Goal: Check status: Check status

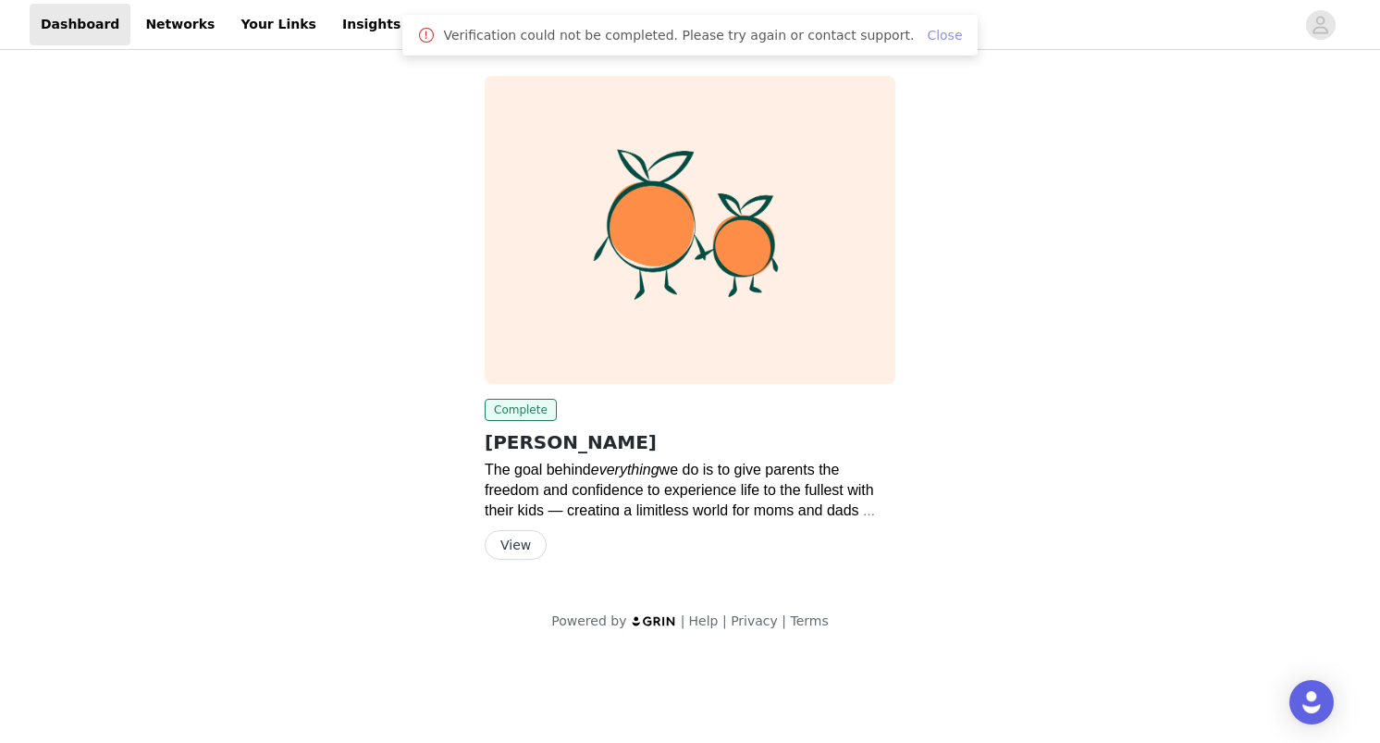
click at [931, 31] on link "Close" at bounding box center [944, 35] width 35 height 15
click at [425, 23] on link "Payouts" at bounding box center [455, 25] width 80 height 42
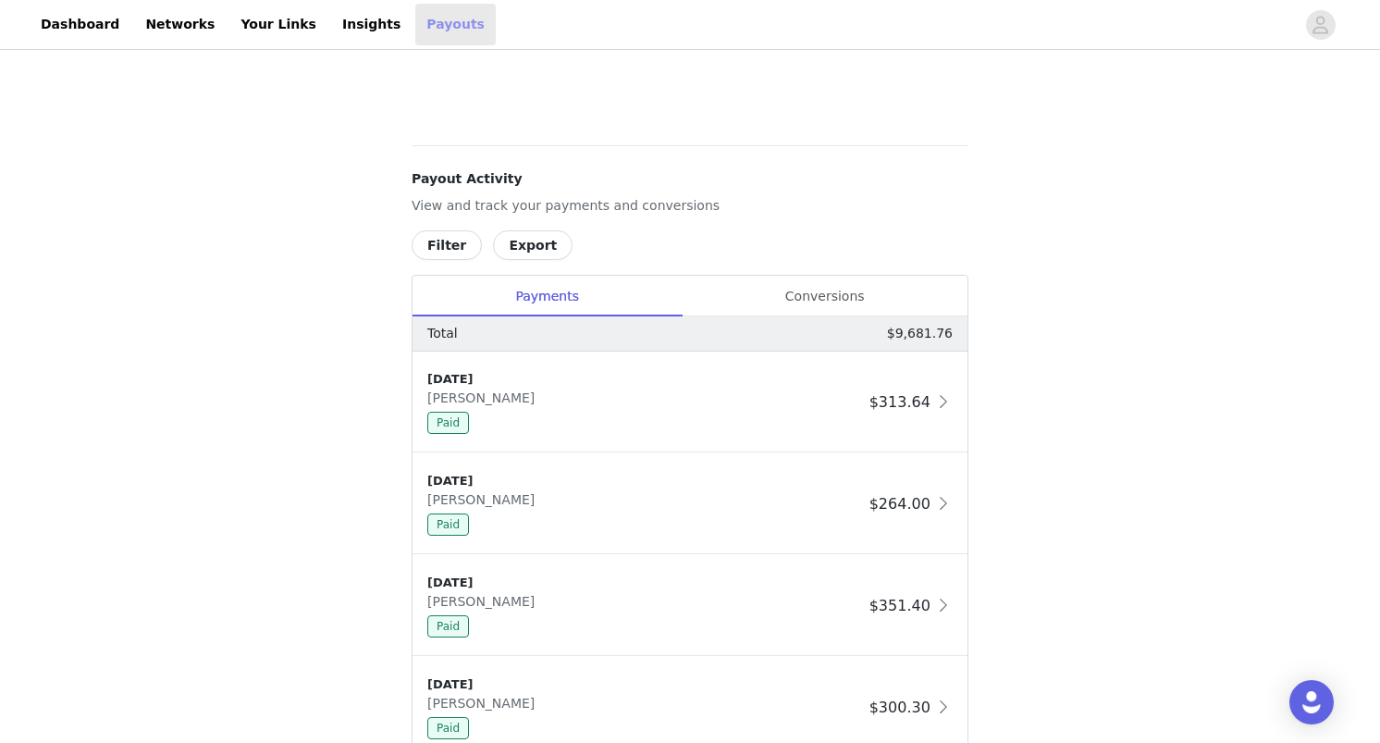
scroll to position [989, 0]
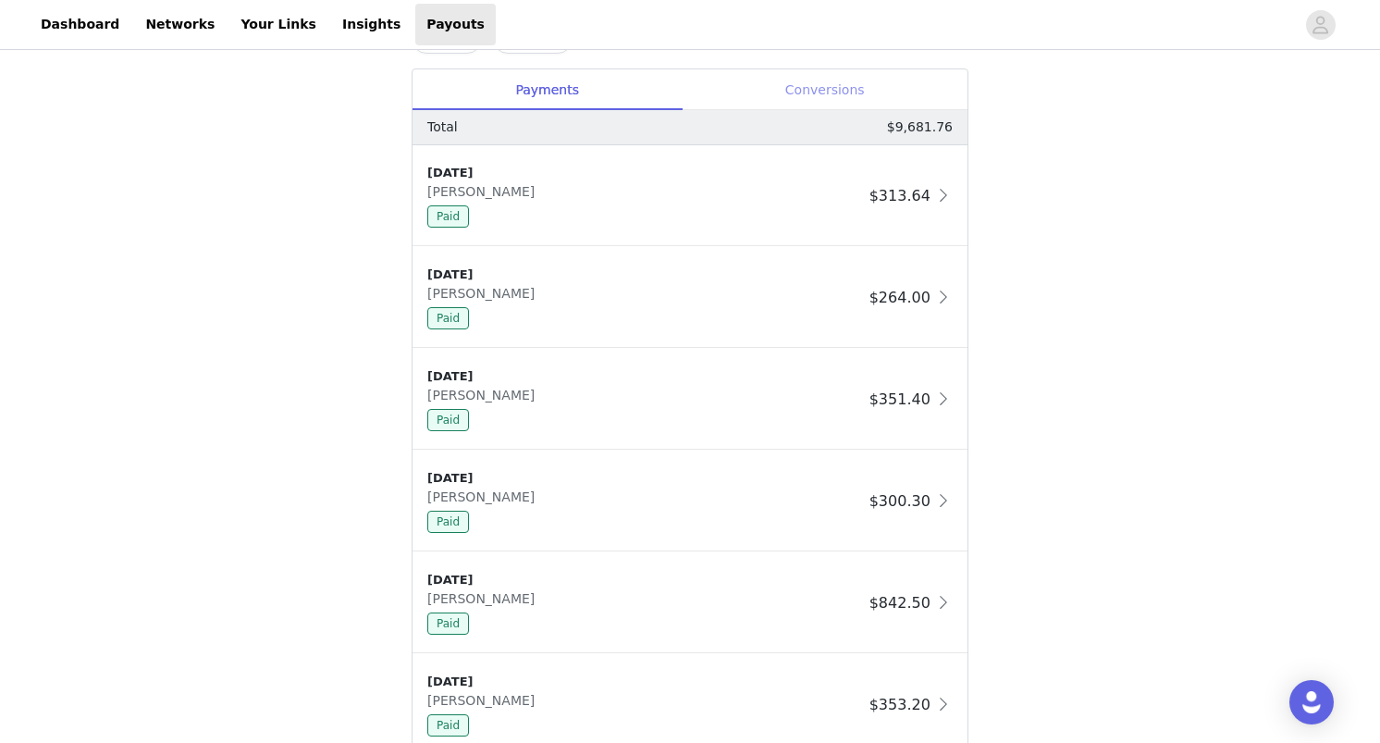
click at [847, 99] on div "Conversions" at bounding box center [825, 90] width 286 height 42
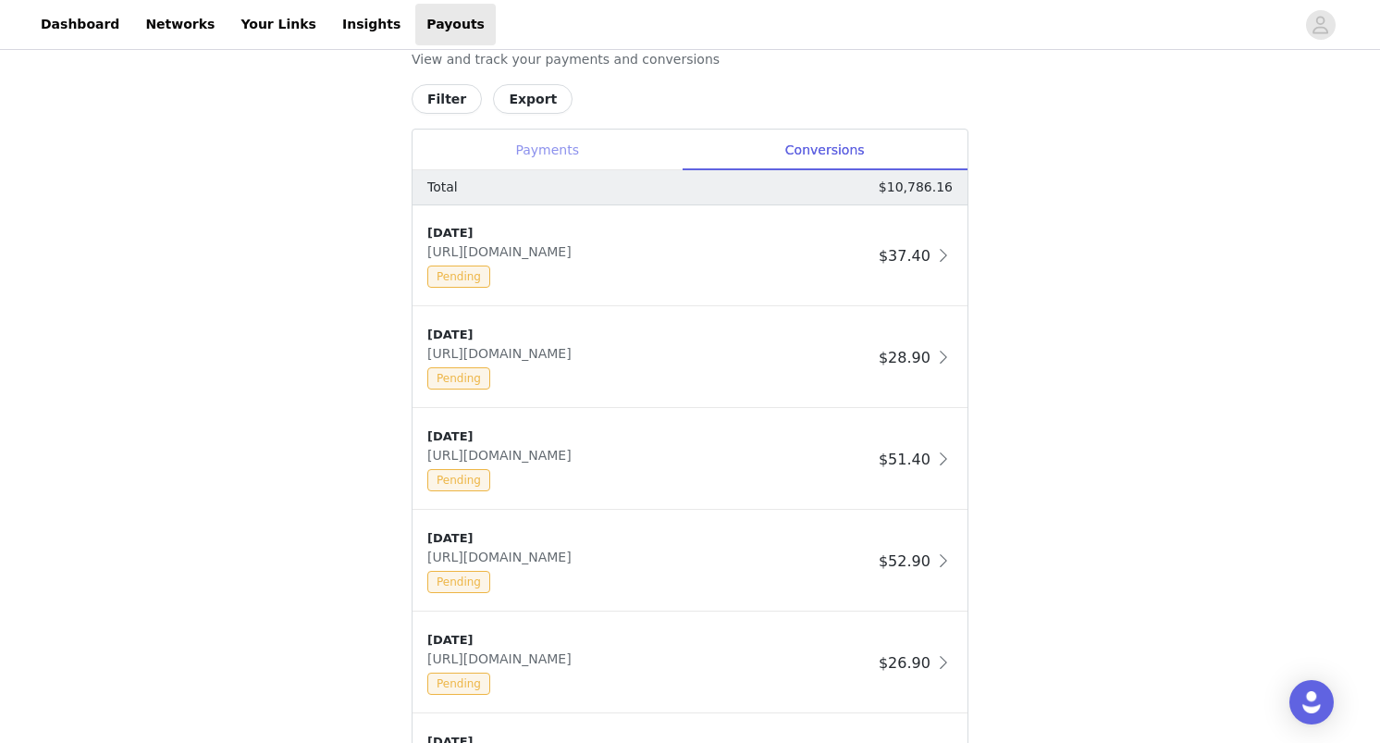
scroll to position [912, 0]
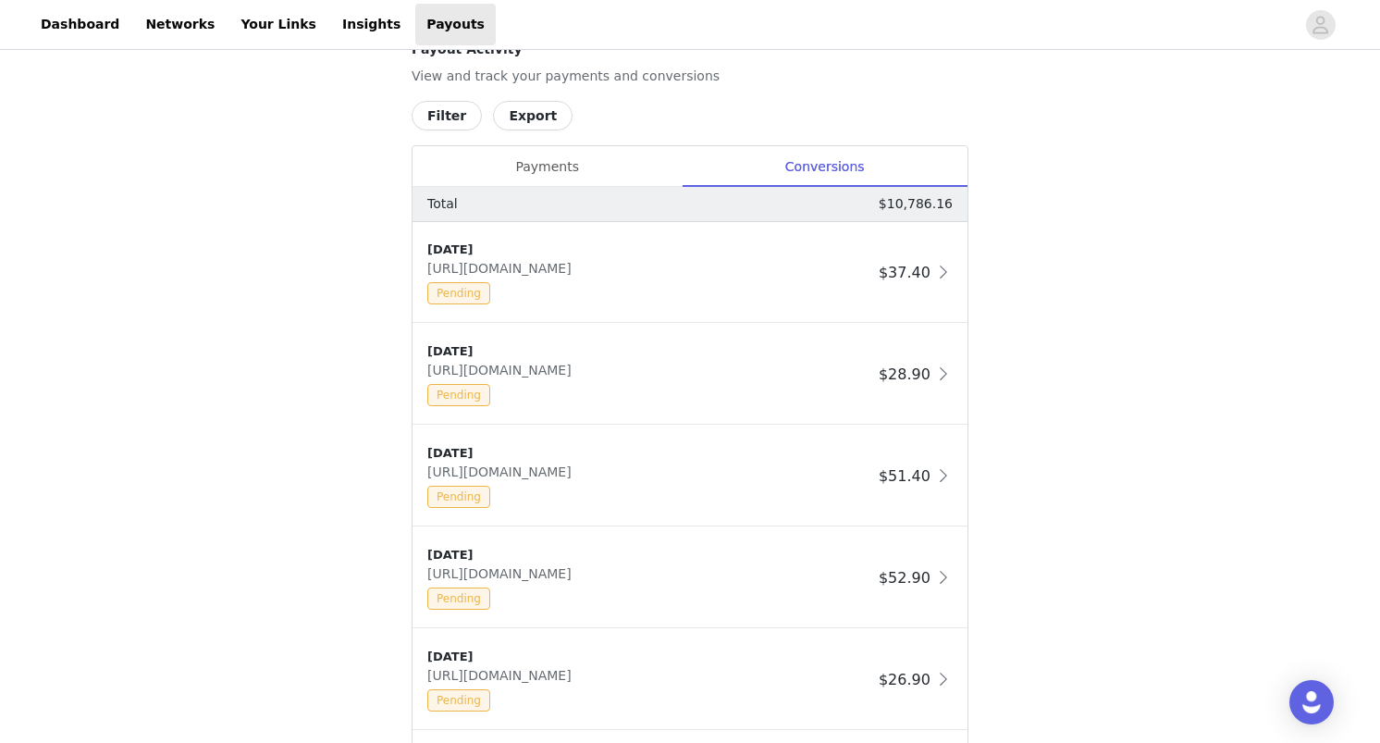
click at [449, 118] on button "Filter" at bounding box center [447, 116] width 70 height 30
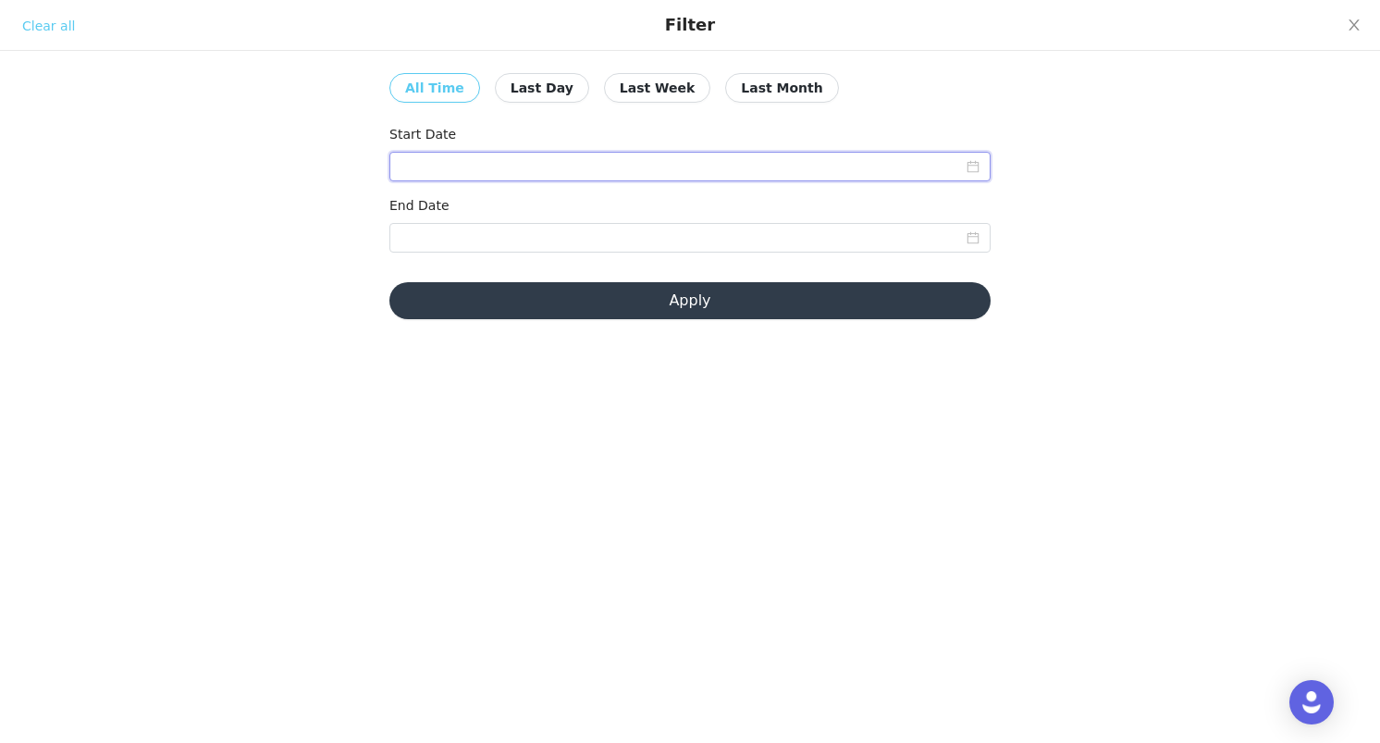
click at [526, 165] on input at bounding box center [689, 167] width 601 height 30
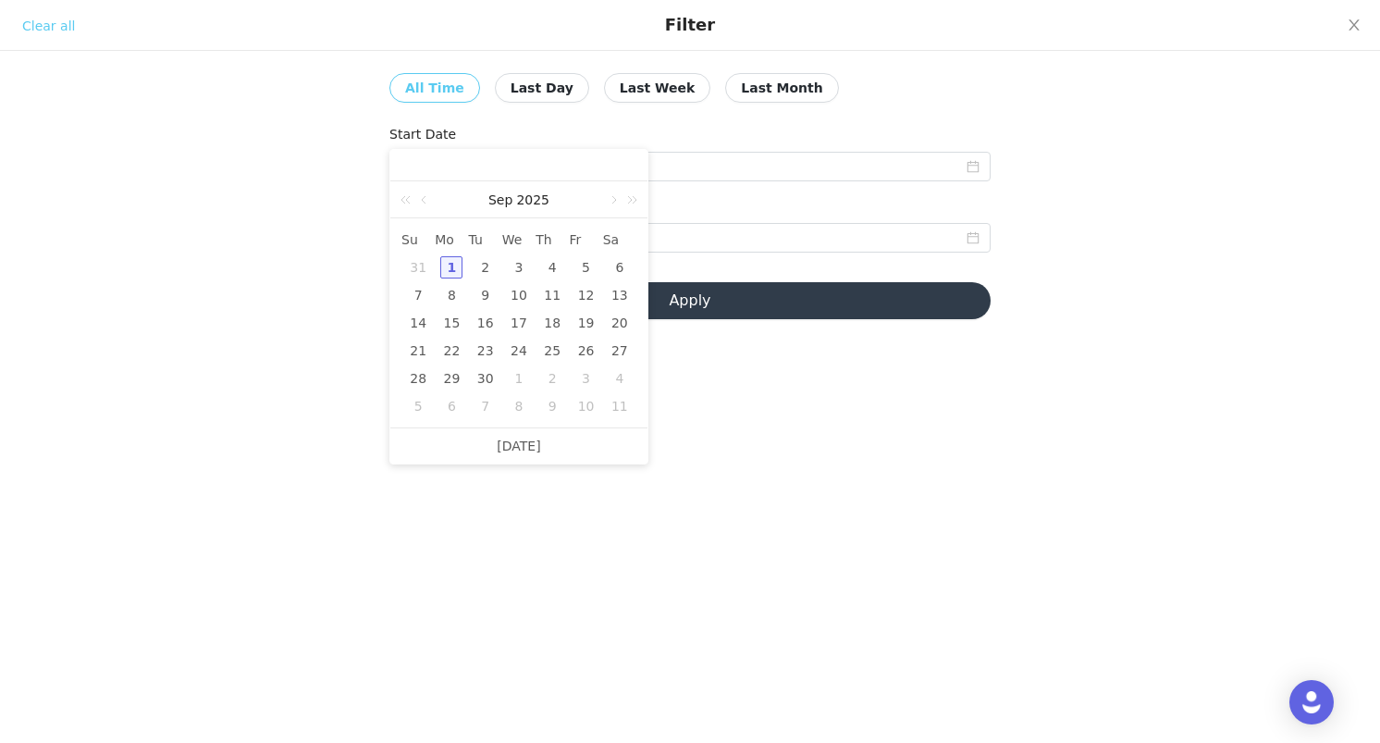
click at [454, 265] on div "1" at bounding box center [451, 267] width 22 height 22
type input "[DATE]"
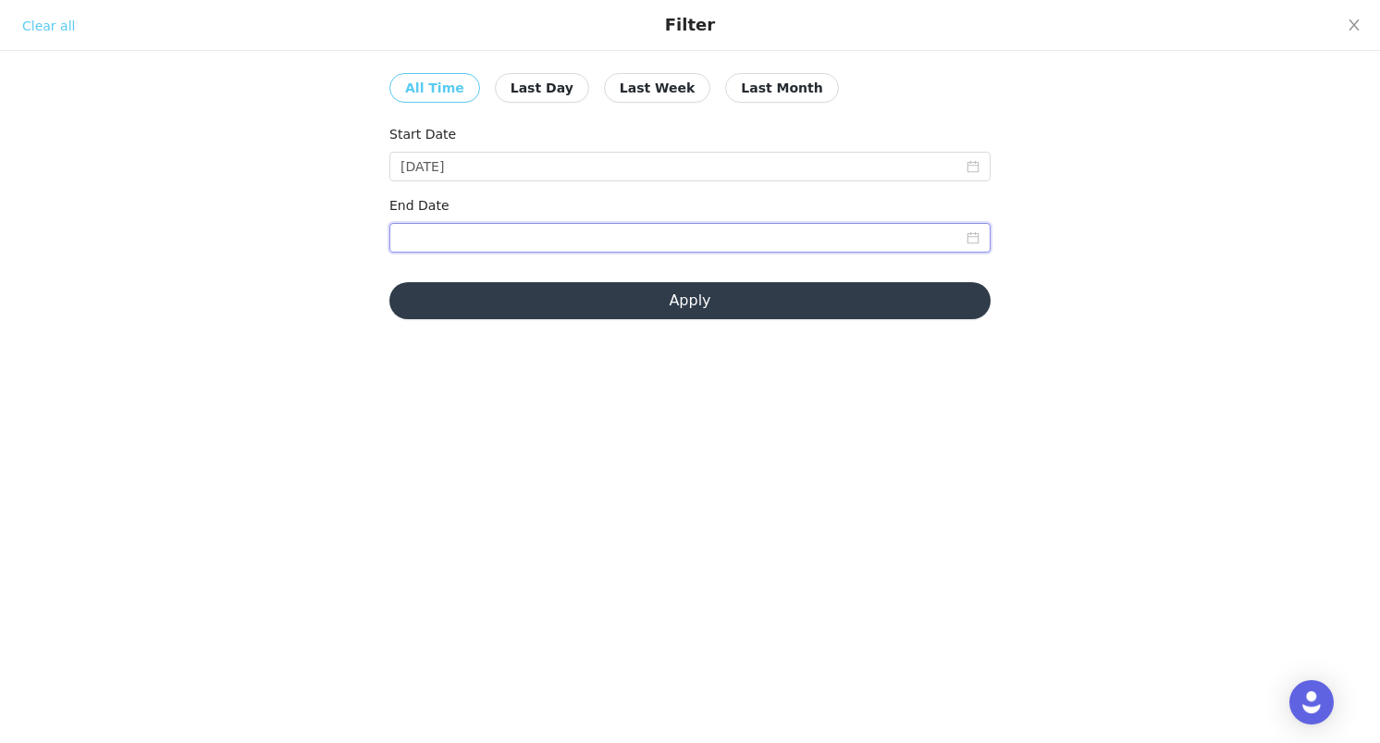
click at [477, 239] on input at bounding box center [689, 238] width 601 height 30
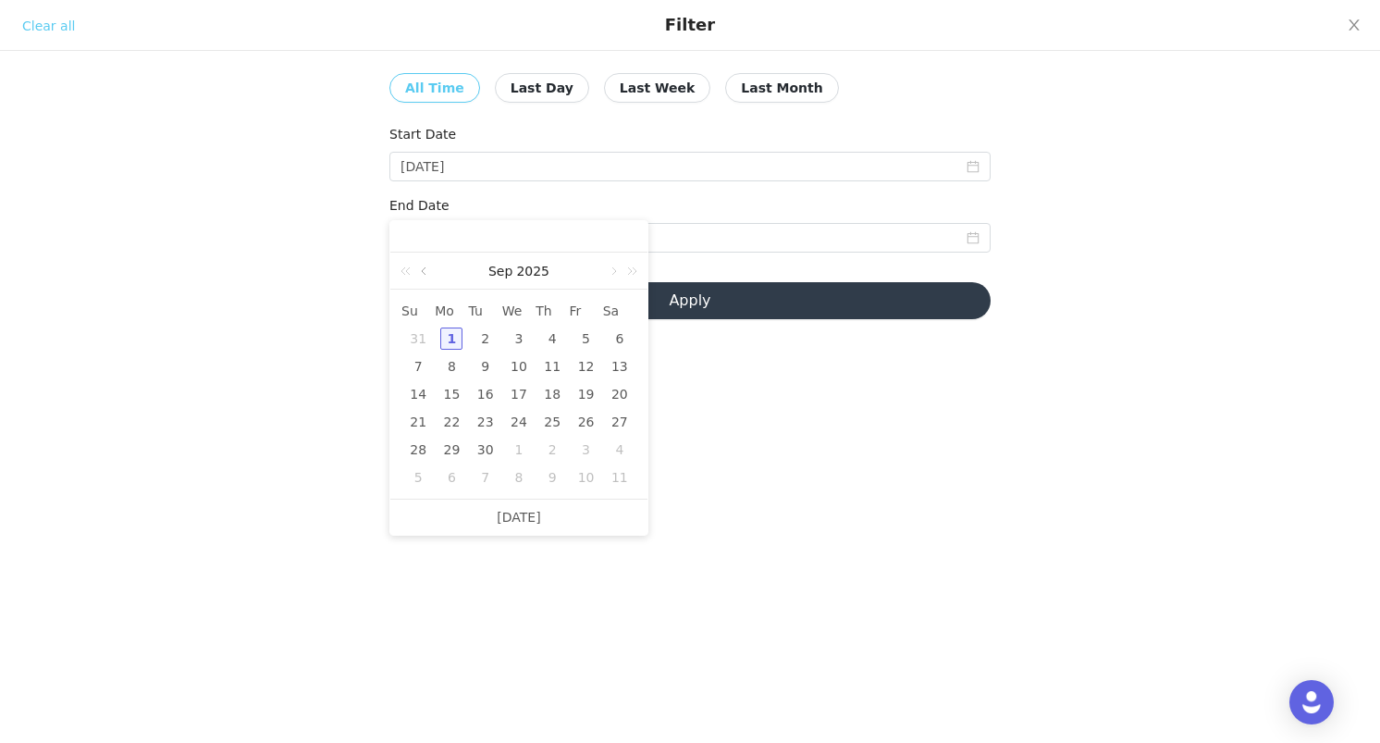
click at [428, 269] on link at bounding box center [425, 270] width 17 height 37
click at [586, 339] on div "1" at bounding box center [586, 338] width 22 height 22
type input "[DATE]"
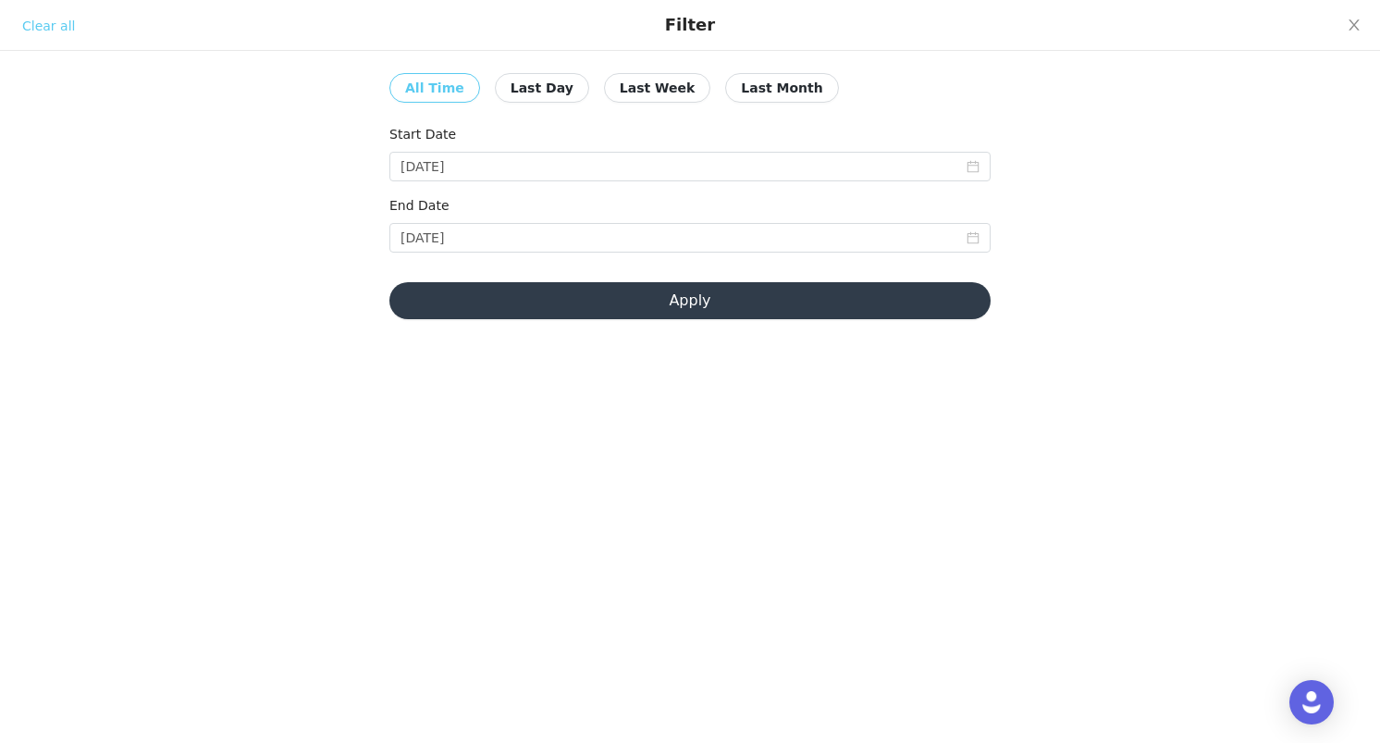
click at [522, 216] on div "End Date" at bounding box center [689, 209] width 601 height 27
click at [510, 159] on input "[DATE]" at bounding box center [689, 167] width 601 height 30
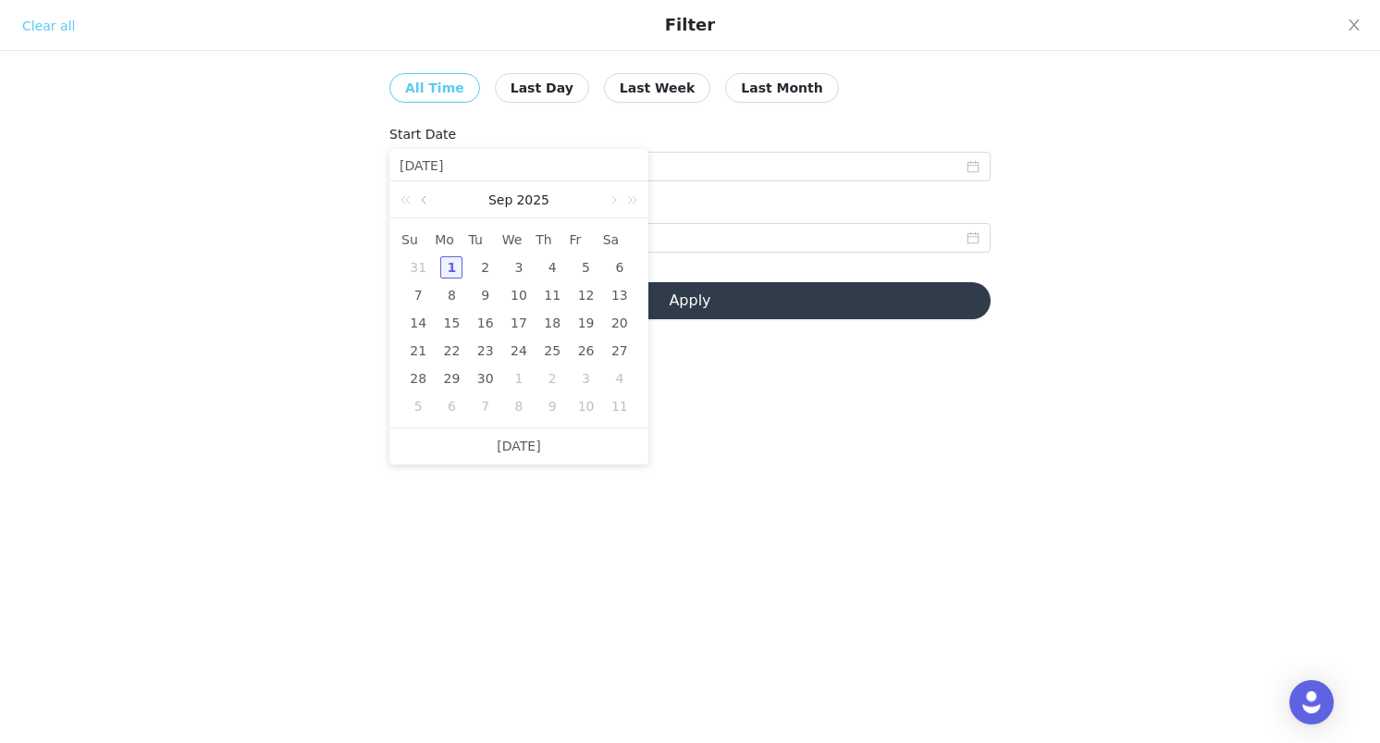
click at [420, 202] on link at bounding box center [425, 199] width 17 height 37
click at [590, 261] on div "1" at bounding box center [586, 267] width 22 height 22
type input "[DATE]"
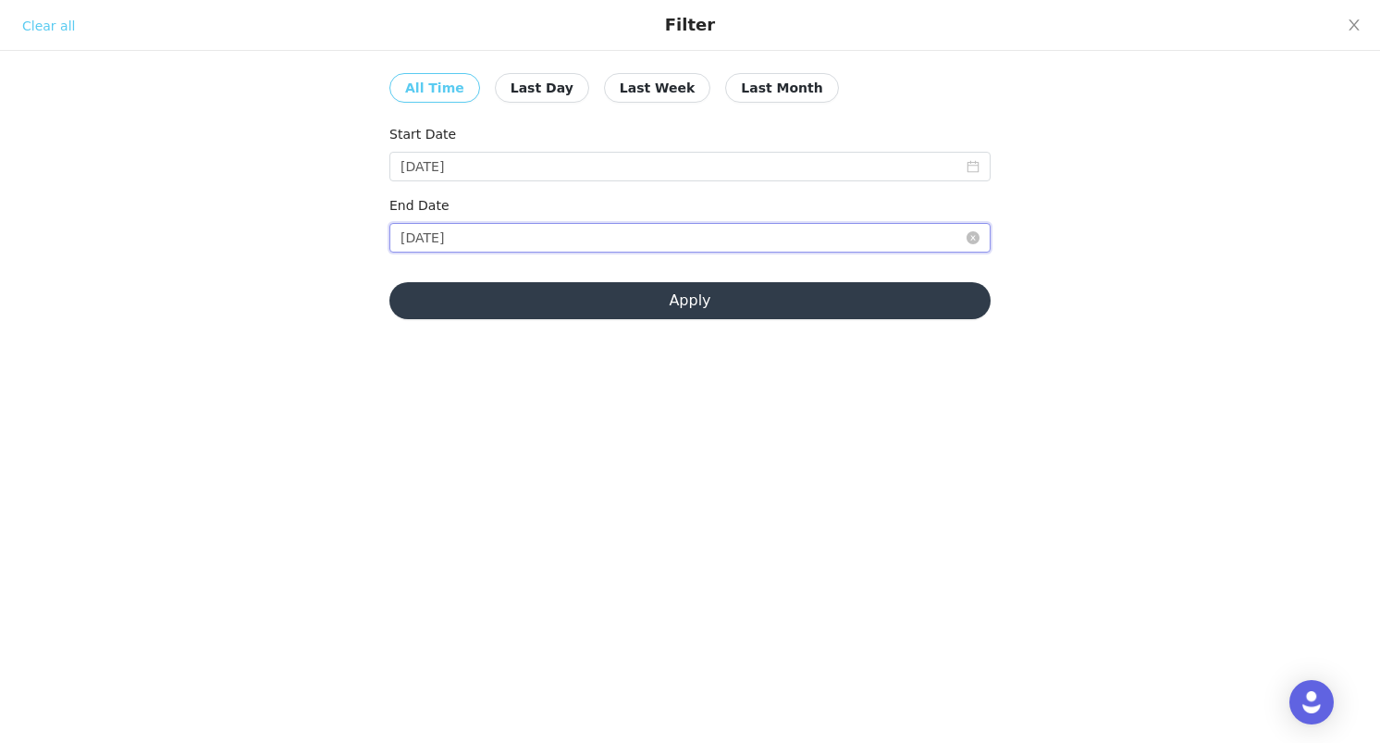
click at [543, 232] on input "[DATE]" at bounding box center [689, 238] width 601 height 30
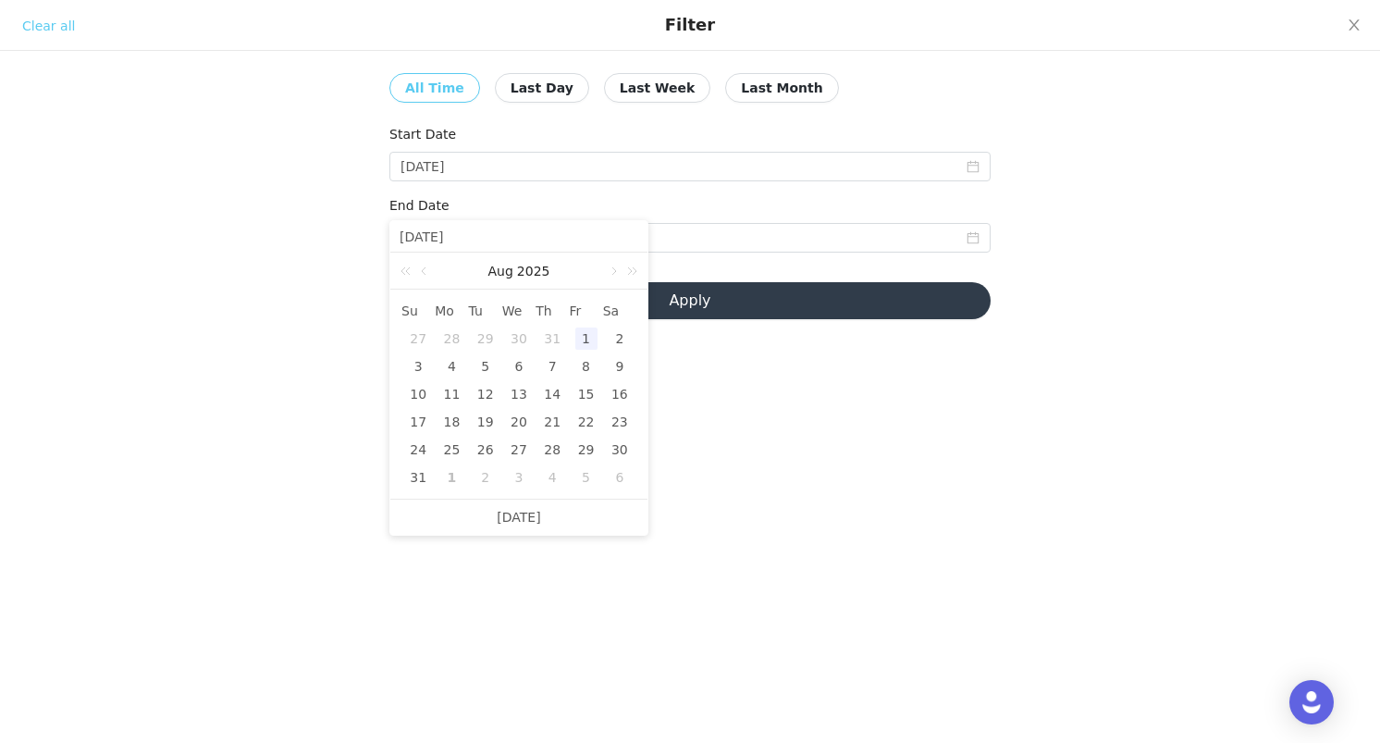
click at [553, 340] on div "31" at bounding box center [552, 338] width 22 height 22
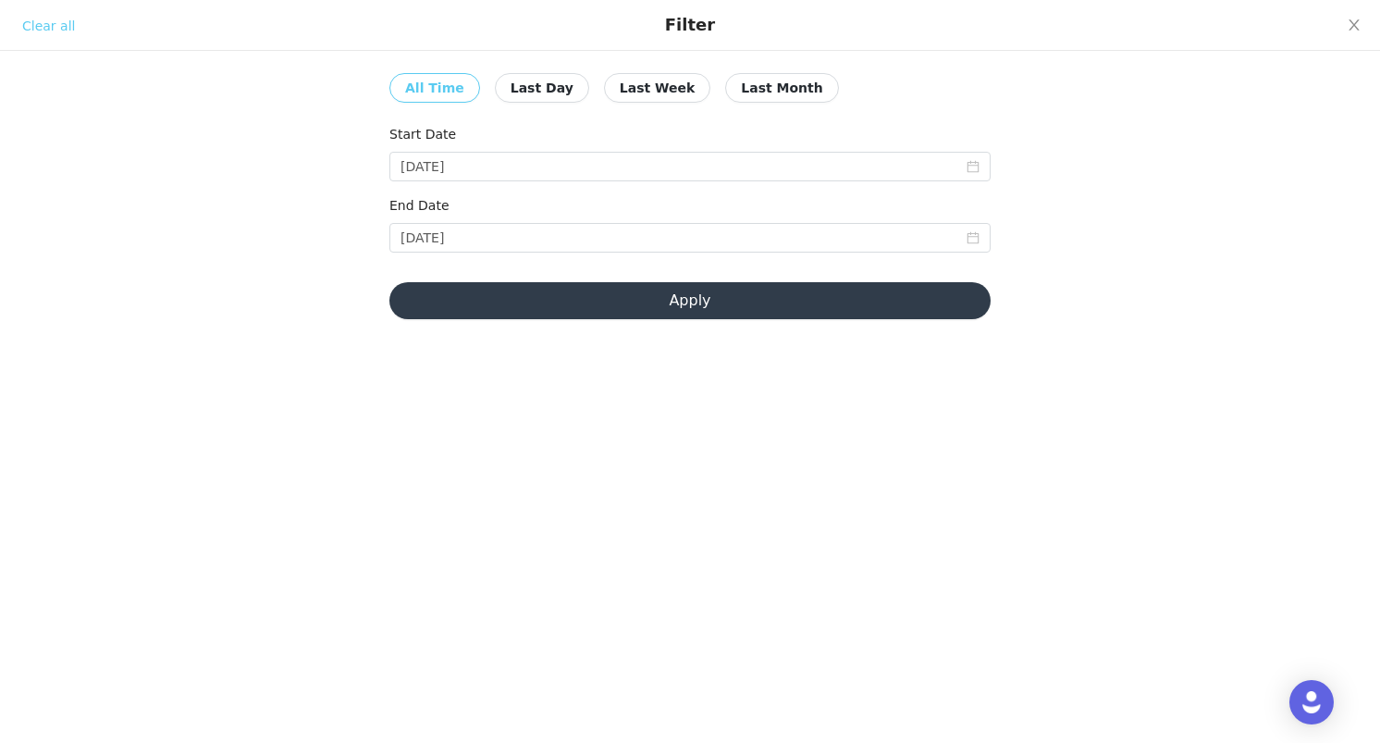
click at [656, 312] on button "Apply" at bounding box center [689, 300] width 601 height 37
click at [566, 237] on input "[DATE]" at bounding box center [689, 238] width 601 height 30
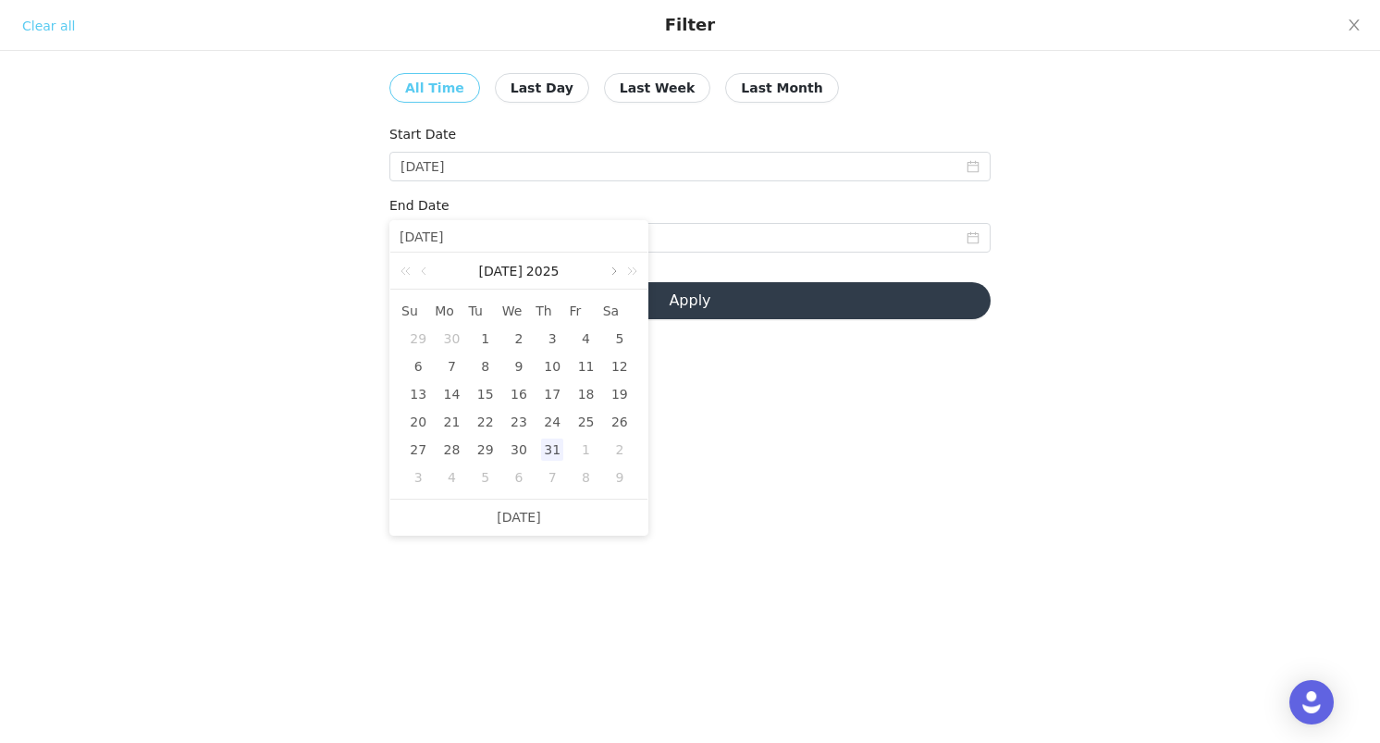
click at [610, 274] on link at bounding box center [612, 270] width 17 height 37
click at [415, 476] on div "31" at bounding box center [418, 477] width 22 height 22
type input "[DATE]"
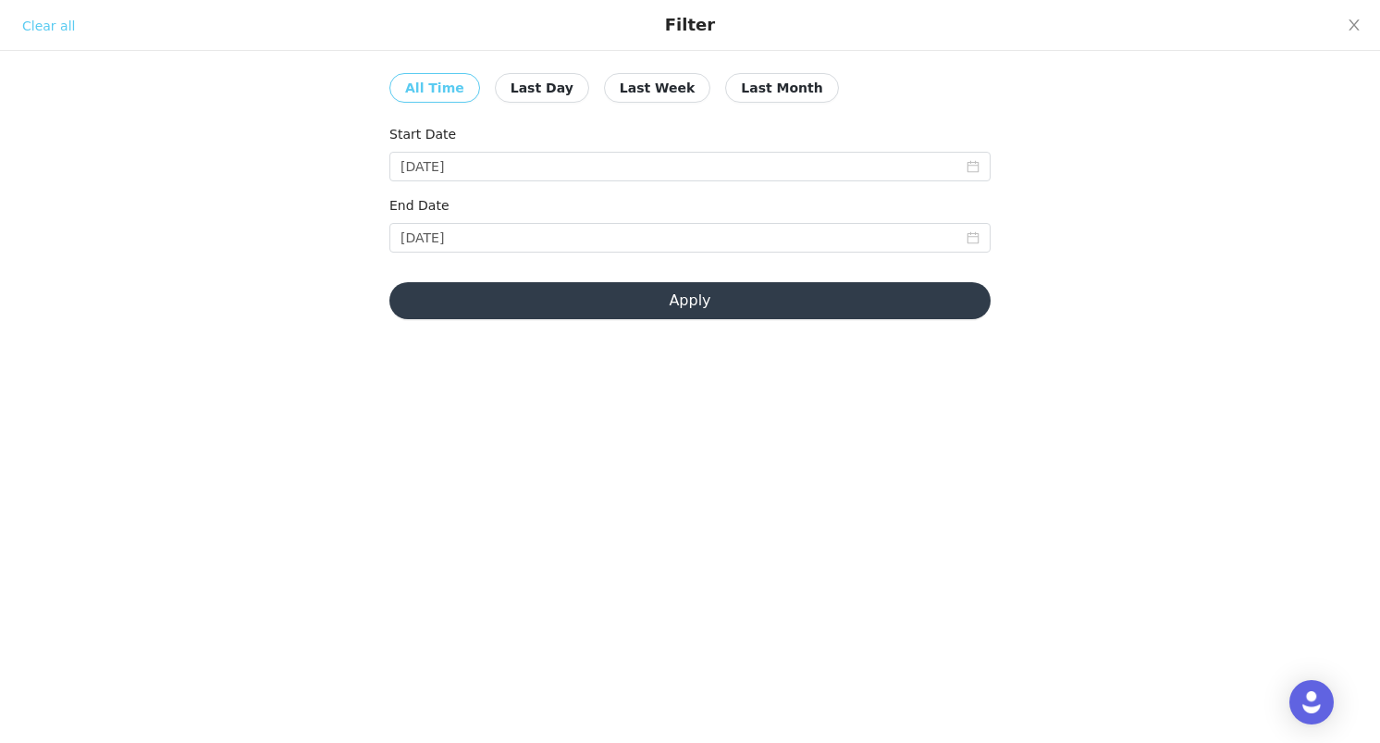
click at [701, 303] on button "Apply" at bounding box center [689, 300] width 601 height 37
